Goal: Task Accomplishment & Management: Complete application form

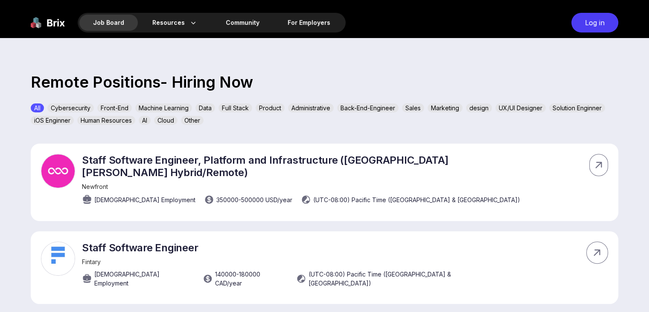
scroll to position [299, 0]
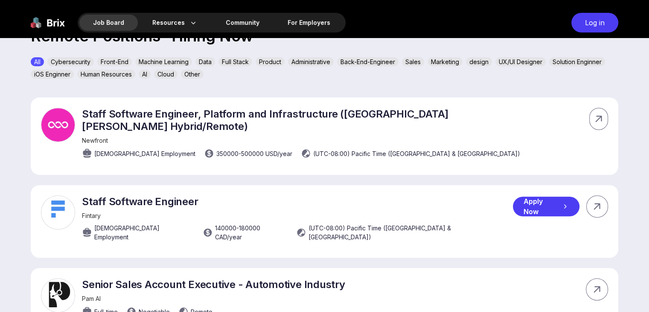
click at [559, 196] on div "Apply Now" at bounding box center [546, 206] width 66 height 20
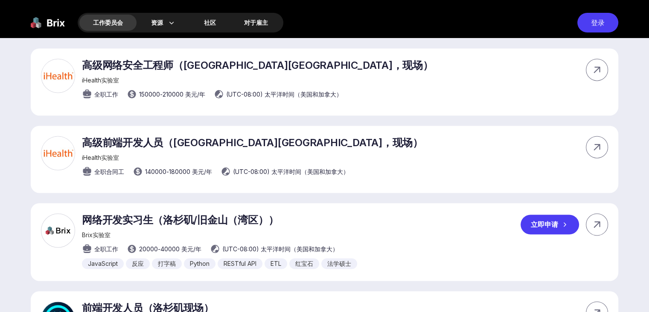
scroll to position [1238, 0]
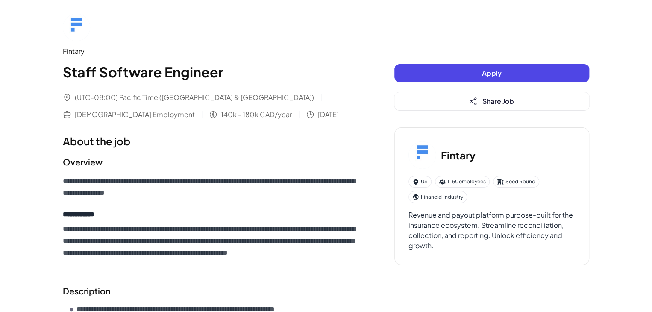
click at [490, 76] on span "Apply" at bounding box center [492, 72] width 20 height 9
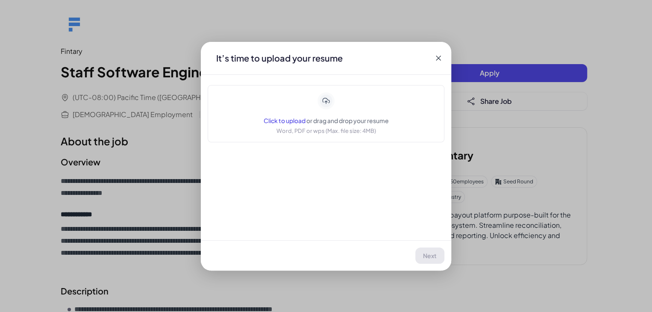
click at [439, 60] on icon at bounding box center [438, 58] width 9 height 9
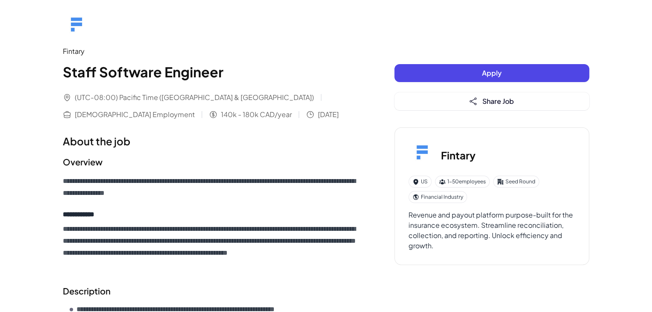
click at [463, 70] on button "Apply" at bounding box center [491, 73] width 195 height 18
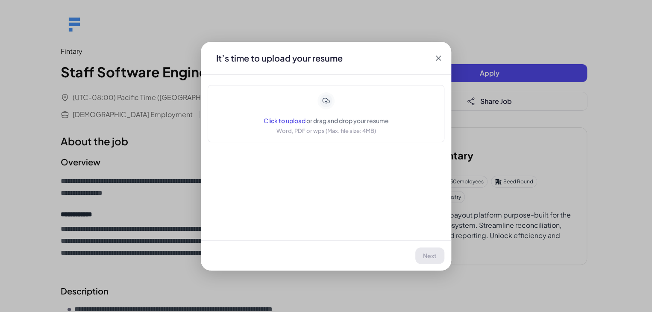
click at [438, 54] on icon at bounding box center [438, 58] width 9 height 9
